Goal: Transaction & Acquisition: Purchase product/service

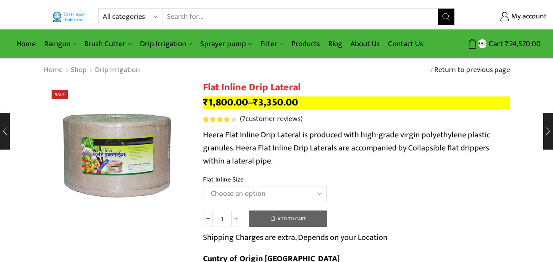
click at [311, 196] on select "Choose an option 12 MM 0.25 Thickness (30 CM) 12 MM 0.25 Thickness (40 CM) 12 M…" at bounding box center [265, 193] width 124 height 15
select select "12 MM 0.40 Thickness (40 CM)"
click at [203, 186] on select "Choose an option 12 MM 0.25 Thickness (30 CM) 12 MM 0.25 Thickness (40 CM) 12 M…" at bounding box center [265, 193] width 124 height 15
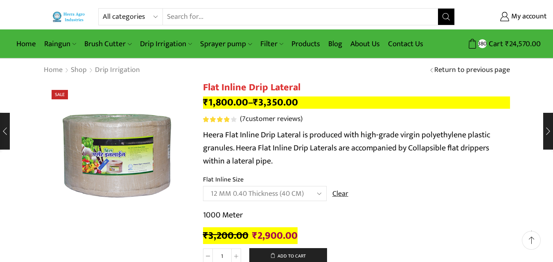
scroll to position [58, 0]
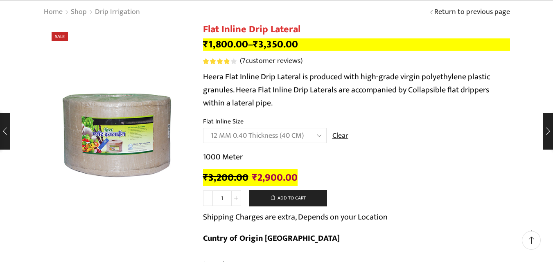
click at [240, 198] on span at bounding box center [236, 199] width 10 height 16
click at [239, 198] on span at bounding box center [236, 199] width 10 height 16
type input "4"
click at [280, 198] on button "Add to cart" at bounding box center [288, 198] width 78 height 16
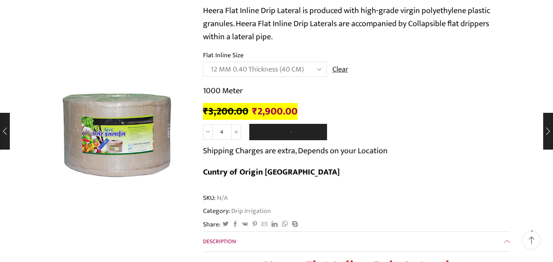
scroll to position [182, 0]
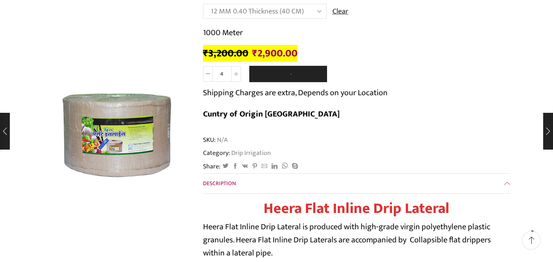
click at [487, 78] on div "Flat Inline Drip Lateral quantity 4 Add to cart Shipping Charges are extra, Dep…" at bounding box center [356, 97] width 307 height 63
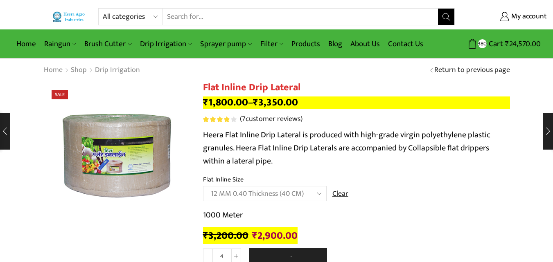
click at [83, 18] on img at bounding box center [69, 16] width 34 height 11
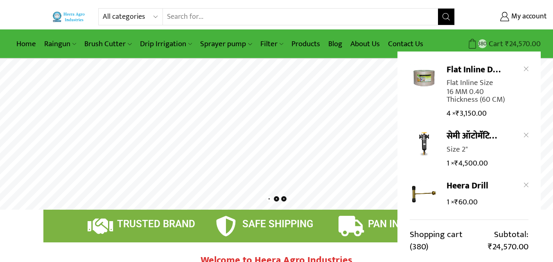
click at [492, 43] on span "Cart" at bounding box center [494, 43] width 16 height 11
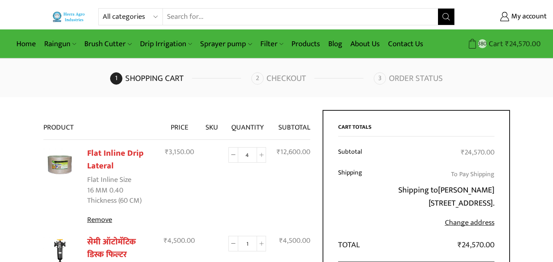
click at [471, 40] on icon at bounding box center [472, 44] width 10 height 10
click at [70, 166] on img at bounding box center [59, 165] width 33 height 33
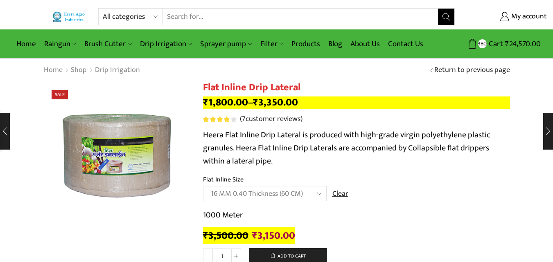
click at [311, 194] on select "Choose an option 12 MM 0.25 Thickness (30 CM) 12 MM 0.25 Thickness (40 CM) 12 M…" at bounding box center [265, 193] width 124 height 15
select select "16 MM 0.40 Thickness (40 CM)"
click at [203, 186] on select "Choose an option 12 MM 0.25 Thickness (30 CM) 12 MM 0.25 Thickness (40 CM) 12 M…" at bounding box center [265, 193] width 124 height 15
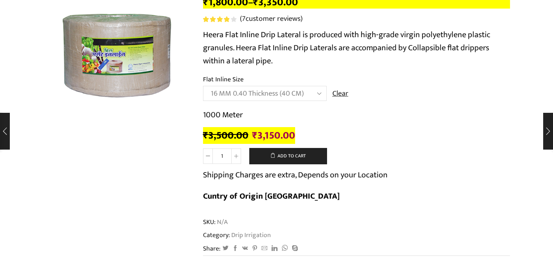
scroll to position [142, 0]
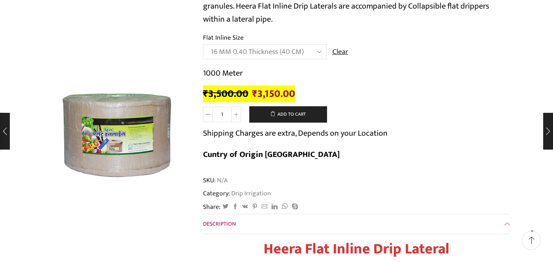
click at [386, 66] on td "Choose an option 12 MM 0.25 Thickness (30 CM) 12 MM 0.25 Thickness (40 CM) 12 M…" at bounding box center [356, 55] width 307 height 23
click at [315, 53] on select "Choose an option 12 MM 0.25 Thickness (30 CM) 12 MM 0.25 Thickness (40 CM) 12 M…" at bounding box center [265, 51] width 124 height 15
click at [234, 114] on icon at bounding box center [236, 115] width 4 height 4
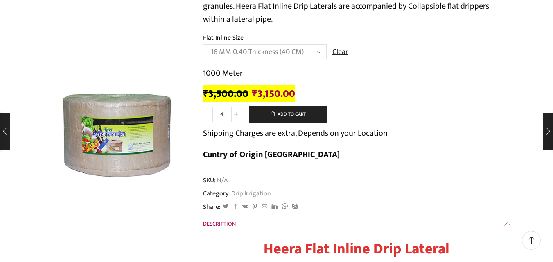
click at [234, 114] on icon at bounding box center [236, 115] width 4 height 4
click at [212, 117] on span at bounding box center [208, 115] width 10 height 16
type input "4"
click at [315, 54] on select "Choose an option 12 MM 0.25 Thickness (30 CM) 12 MM 0.25 Thickness (40 CM) 12 M…" at bounding box center [265, 51] width 124 height 15
select select "16 MM 0.25 Thickness (40 CM)"
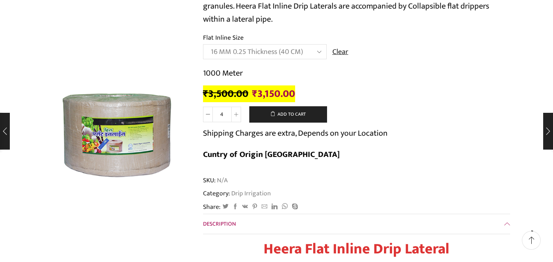
click at [203, 44] on select "Choose an option 12 MM 0.25 Thickness (30 CM) 12 MM 0.25 Thickness (40 CM) 12 M…" at bounding box center [265, 51] width 124 height 15
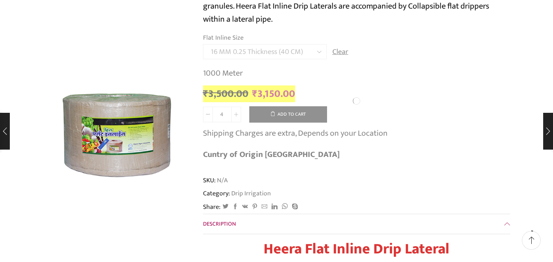
type input "1"
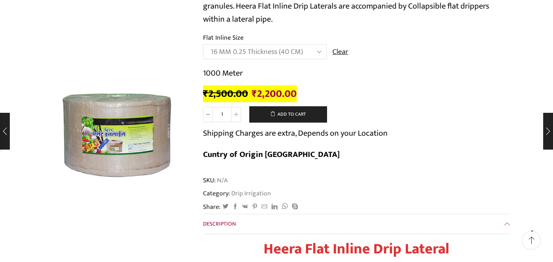
click at [313, 48] on select "Choose an option 12 MM 0.25 Thickness (30 CM) 12 MM 0.25 Thickness (40 CM) 12 M…" at bounding box center [265, 51] width 124 height 15
select select "16 MM 0.40 Thickness (40 CM)"
click at [203, 44] on select "Choose an option 12 MM 0.25 Thickness (30 CM) 12 MM 0.25 Thickness (40 CM) 12 M…" at bounding box center [265, 51] width 124 height 15
click at [238, 117] on span at bounding box center [236, 115] width 10 height 16
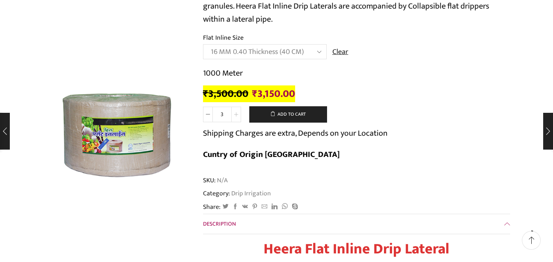
click at [238, 117] on span at bounding box center [236, 115] width 10 height 16
click at [206, 113] on icon at bounding box center [208, 115] width 4 height 4
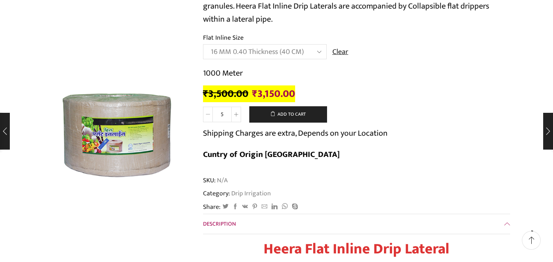
type input "4"
click at [306, 113] on button "Add to cart" at bounding box center [288, 114] width 78 height 16
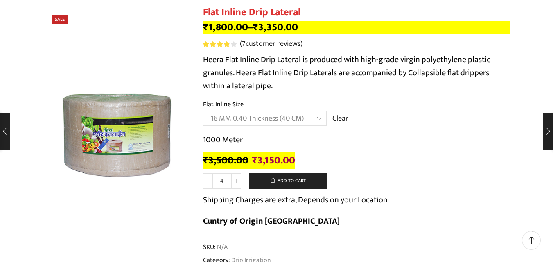
scroll to position [0, 0]
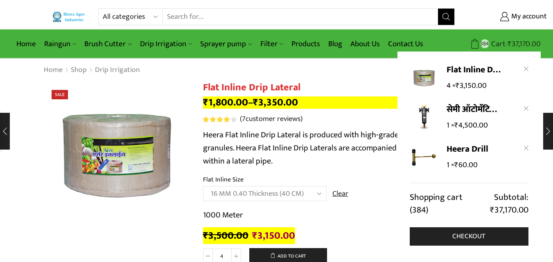
click at [499, 41] on span "Cart" at bounding box center [497, 43] width 16 height 11
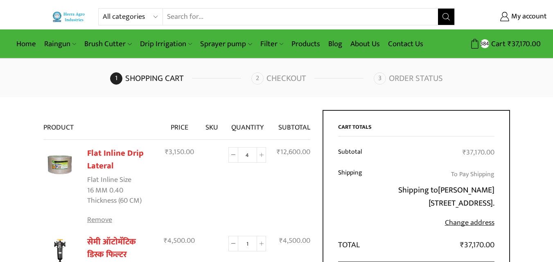
click at [98, 221] on link "Remove" at bounding box center [120, 220] width 66 height 11
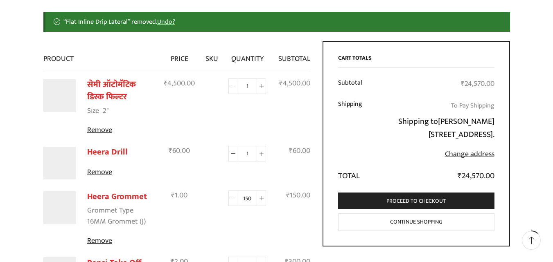
scroll to position [130, 0]
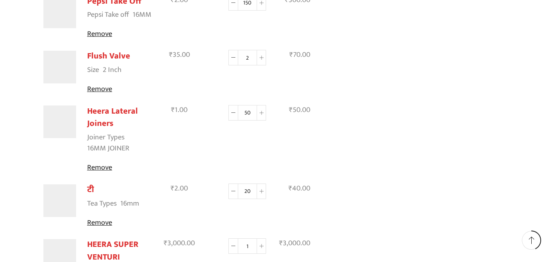
scroll to position [395, 0]
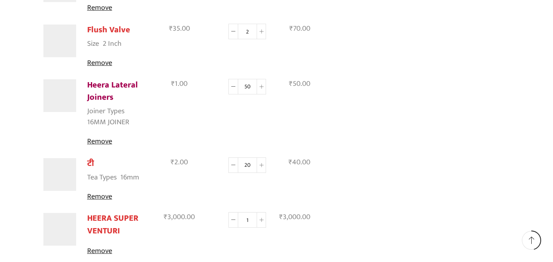
click at [128, 83] on link "Heera Lateral Joiners" at bounding box center [112, 91] width 51 height 27
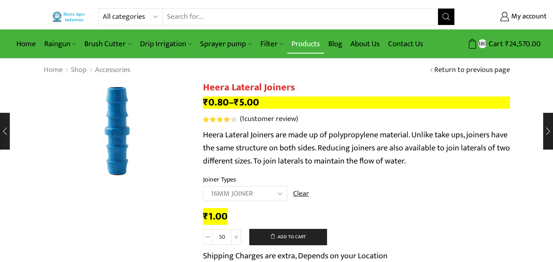
click at [301, 43] on link "Products" at bounding box center [305, 43] width 37 height 19
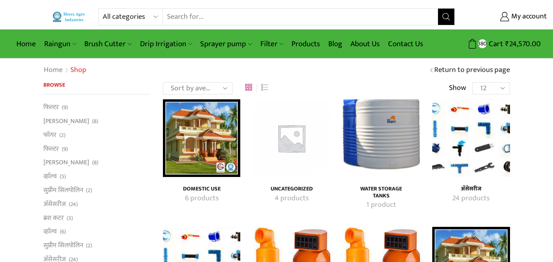
click at [452, 154] on img "Visit product category अ‍ॅसेसरीज" at bounding box center [470, 137] width 77 height 77
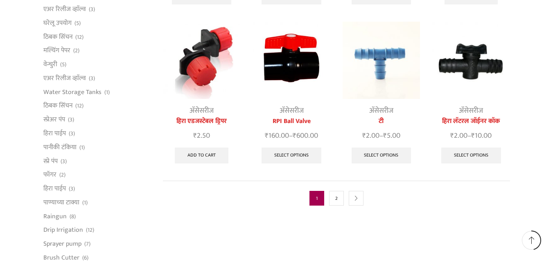
scroll to position [456, 0]
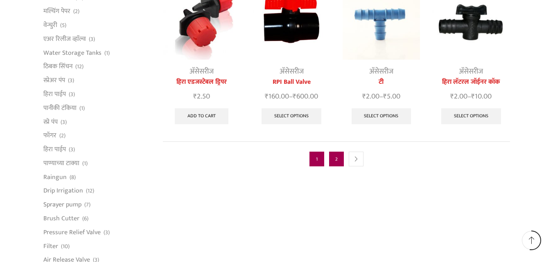
click at [341, 153] on link "2" at bounding box center [336, 159] width 15 height 15
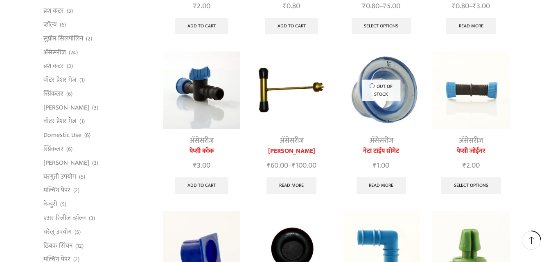
scroll to position [234, 0]
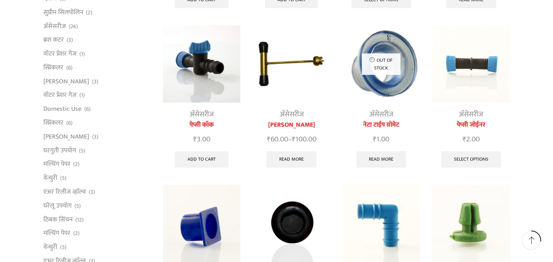
click at [476, 81] on img at bounding box center [470, 63] width 77 height 77
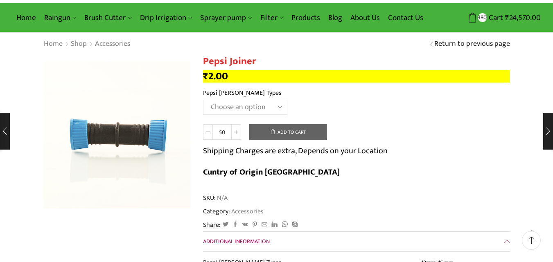
scroll to position [63, 0]
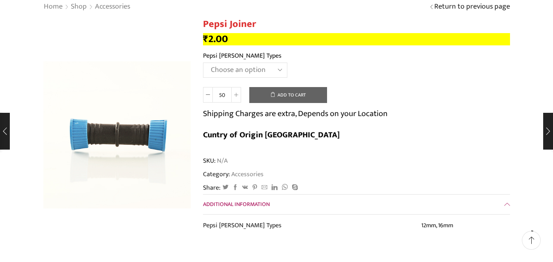
click at [251, 63] on select "Choose an option 12mm 16mm" at bounding box center [245, 70] width 84 height 15
select select "16mm"
click at [203, 63] on select "Choose an option 12mm 16mm" at bounding box center [245, 70] width 84 height 15
click at [290, 95] on button "Add to cart" at bounding box center [288, 95] width 78 height 16
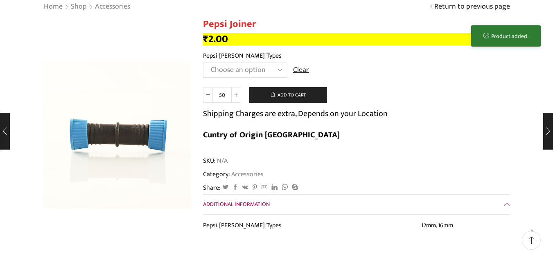
scroll to position [0, 0]
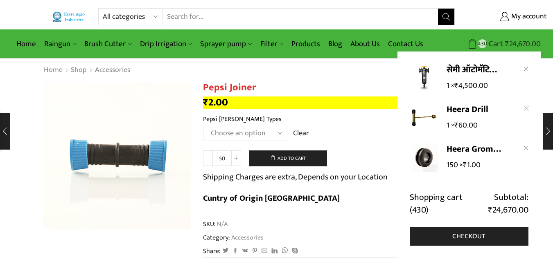
click at [486, 42] on span "430" at bounding box center [482, 43] width 9 height 9
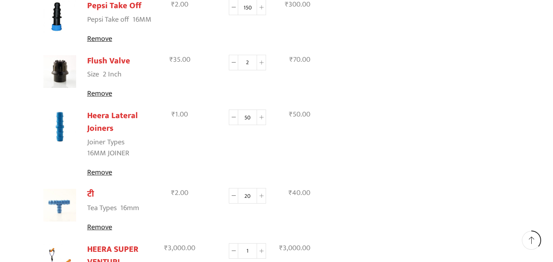
scroll to position [332, 0]
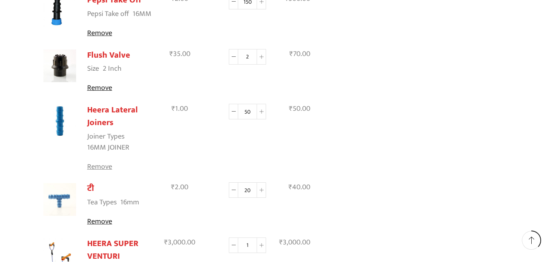
click at [111, 167] on link "Remove" at bounding box center [120, 167] width 67 height 11
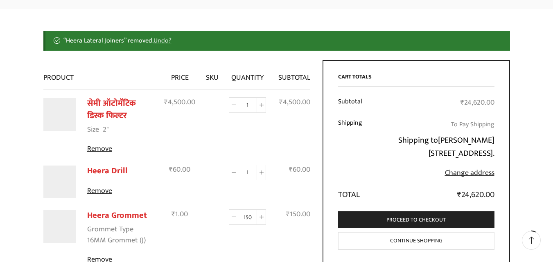
scroll to position [32, 0]
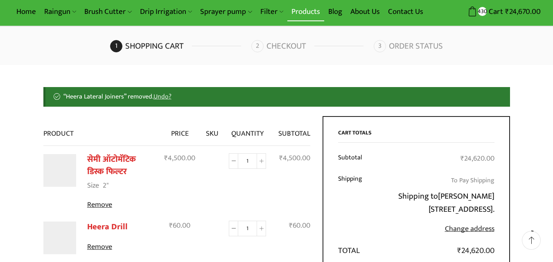
click at [303, 6] on link "Products" at bounding box center [305, 11] width 37 height 19
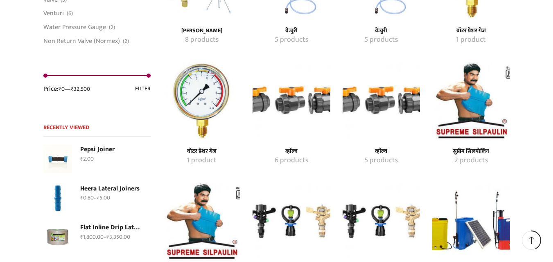
scroll to position [914, 0]
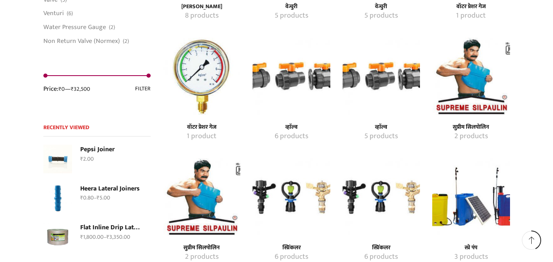
click at [290, 79] on img "Visit product category व्हाॅल्व" at bounding box center [290, 76] width 77 height 77
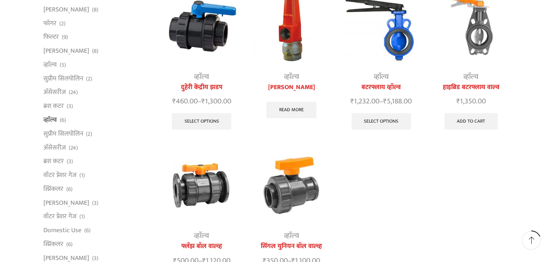
scroll to position [172, 0]
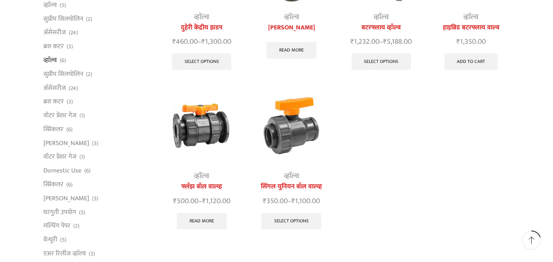
click at [213, 126] on img at bounding box center [201, 125] width 77 height 77
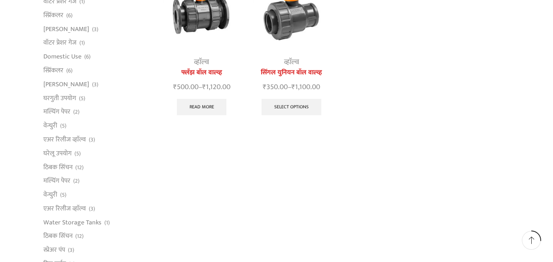
scroll to position [174, 0]
